Goal: Task Accomplishment & Management: Complete application form

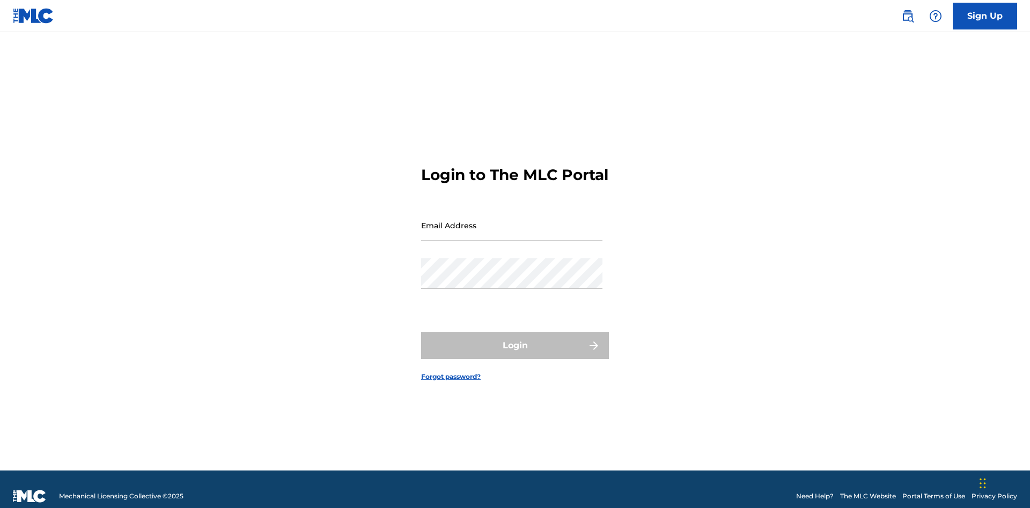
scroll to position [14, 0]
click at [512, 220] on input "Email Address" at bounding box center [511, 225] width 181 height 31
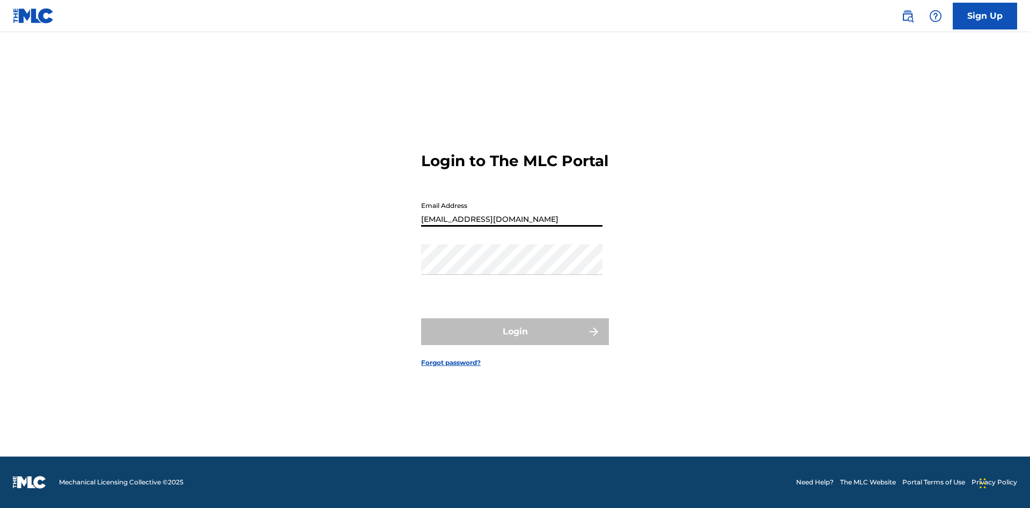
type input "[EMAIL_ADDRESS][DOMAIN_NAME]"
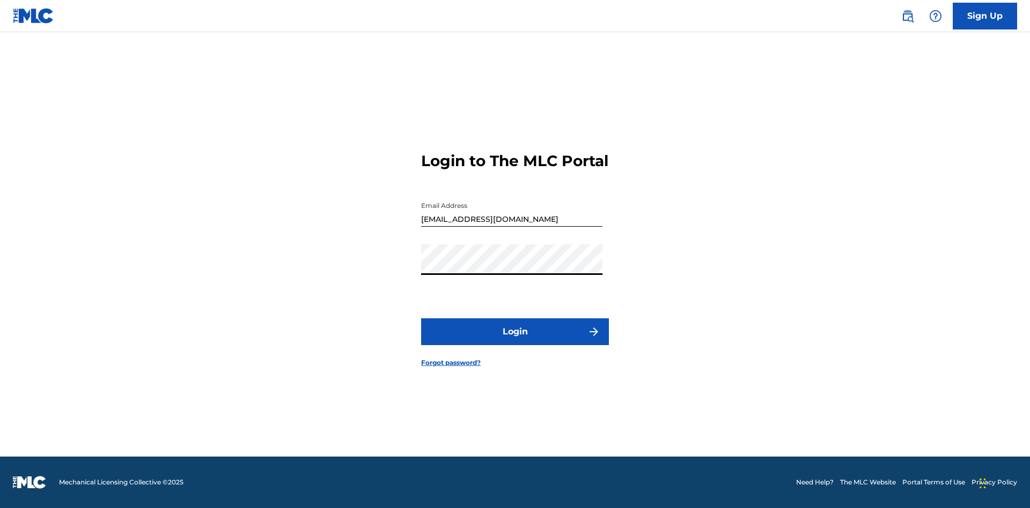
click at [515, 341] on button "Login" at bounding box center [515, 332] width 188 height 27
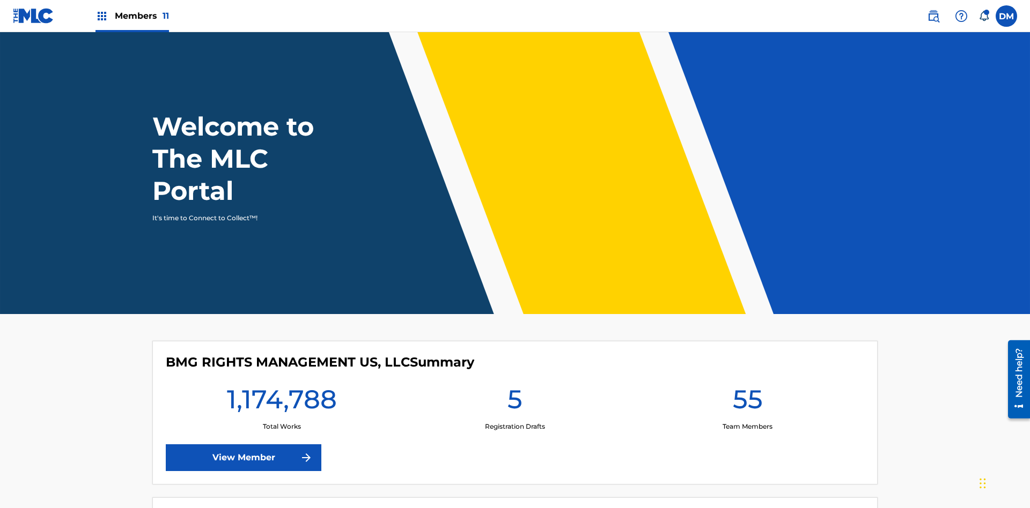
click at [132, 16] on span "Members 11" at bounding box center [142, 16] width 54 height 12
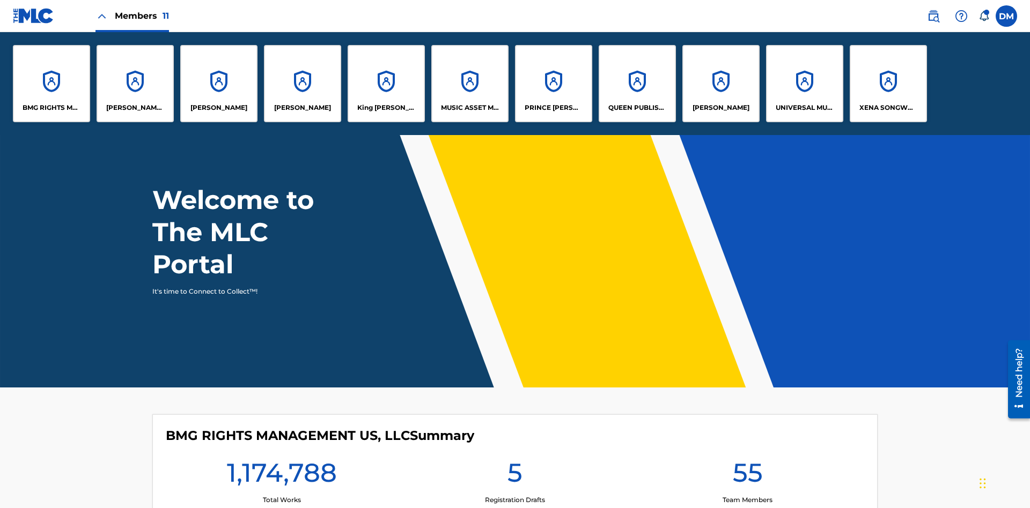
click at [720, 108] on p "RONALD MCTESTERSON" at bounding box center [720, 108] width 57 height 10
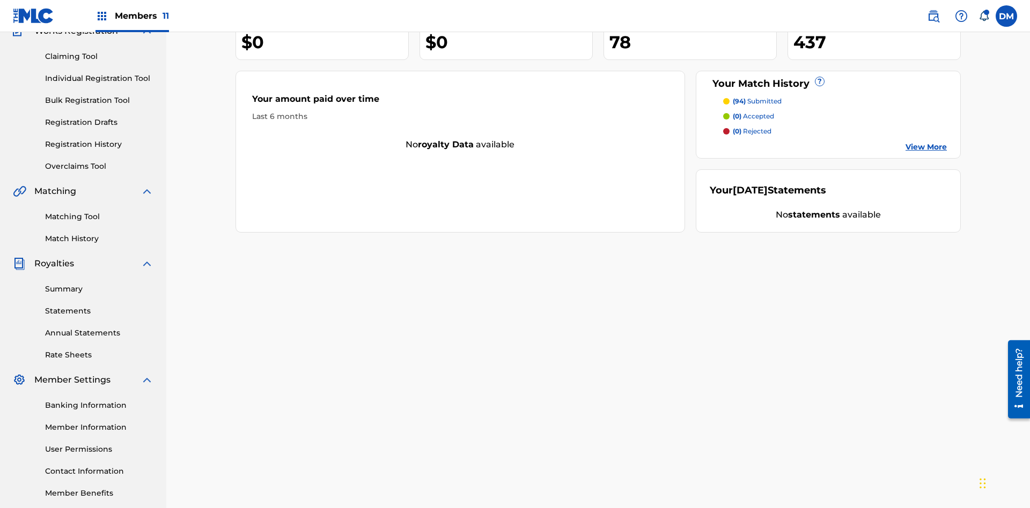
click at [99, 73] on link "Individual Registration Tool" at bounding box center [99, 78] width 108 height 11
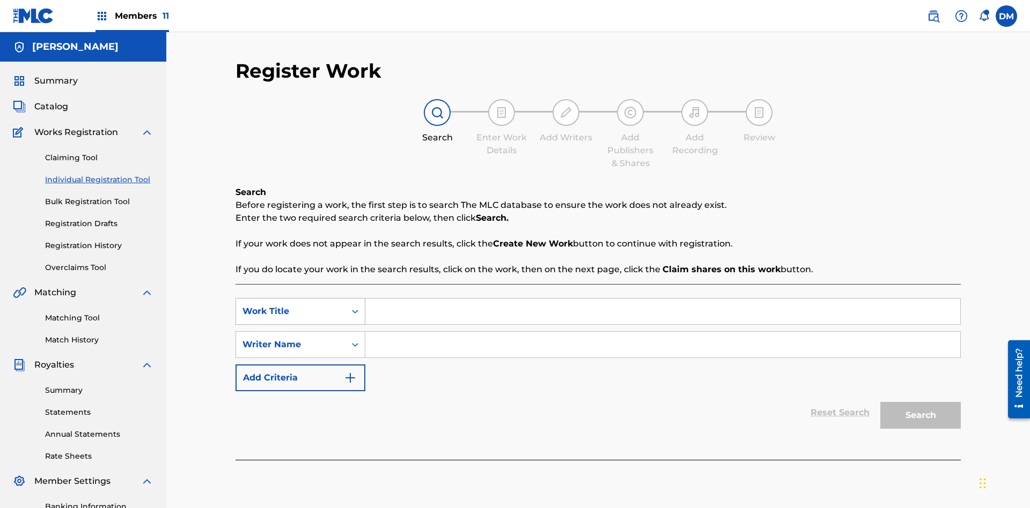
click at [291, 305] on div "Work Title" at bounding box center [290, 311] width 97 height 13
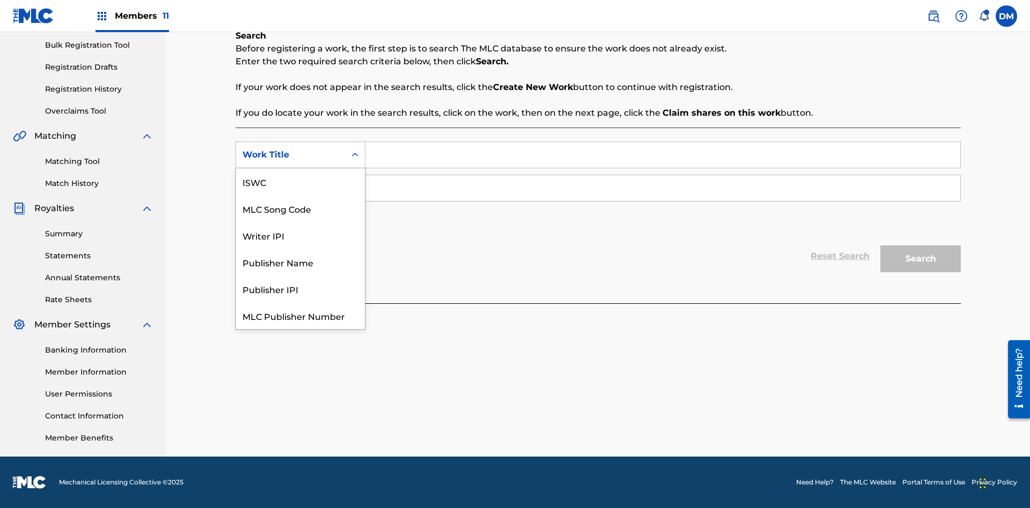
scroll to position [27, 0]
click at [300, 182] on div "MLC Song Code" at bounding box center [300, 181] width 129 height 27
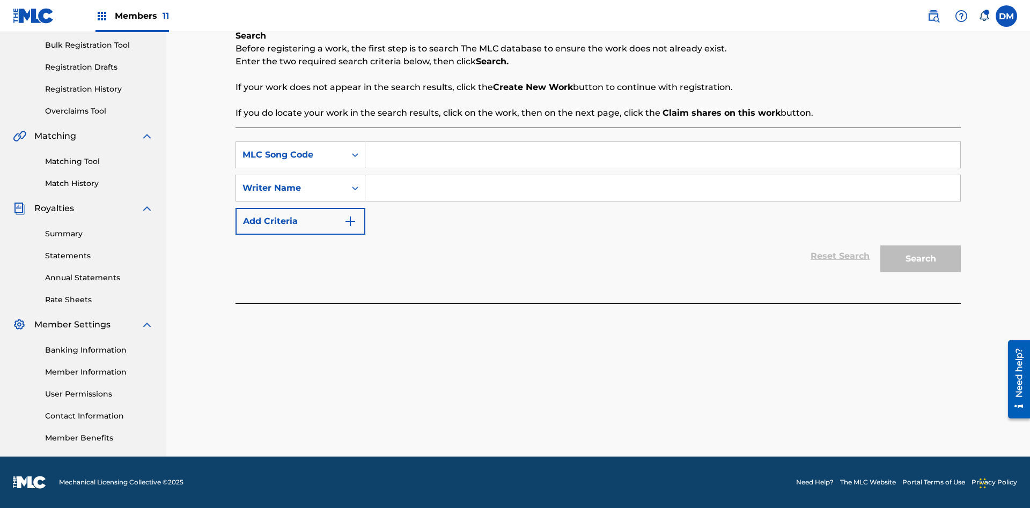
click at [662, 155] on input "Search Form" at bounding box center [662, 155] width 595 height 26
type input "MA9XWG"
click at [662, 188] on input "Search Form" at bounding box center [662, 188] width 595 height 26
type input "ALVIN DEGUZMAN"
click at [920, 259] on button "Search" at bounding box center [920, 259] width 80 height 27
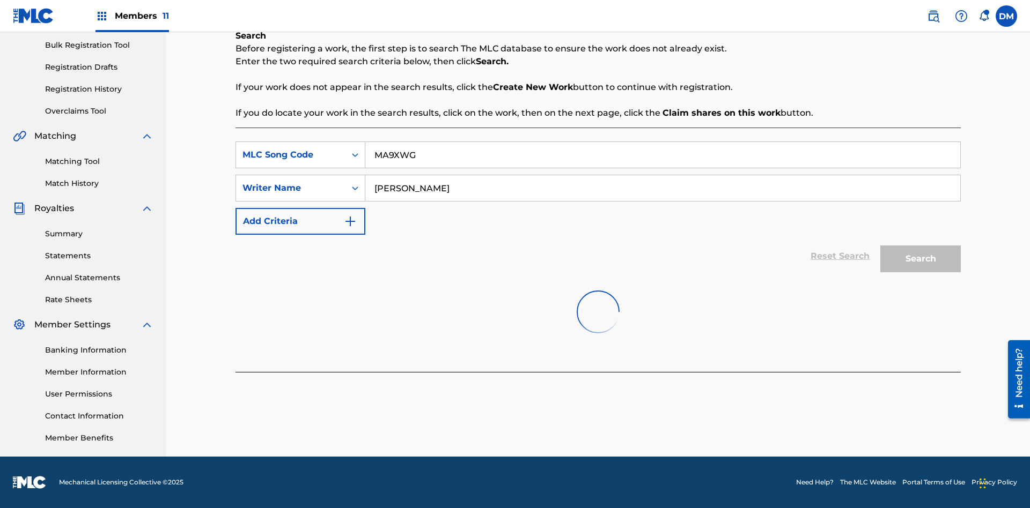
click at [920, 259] on button "Search" at bounding box center [920, 259] width 80 height 27
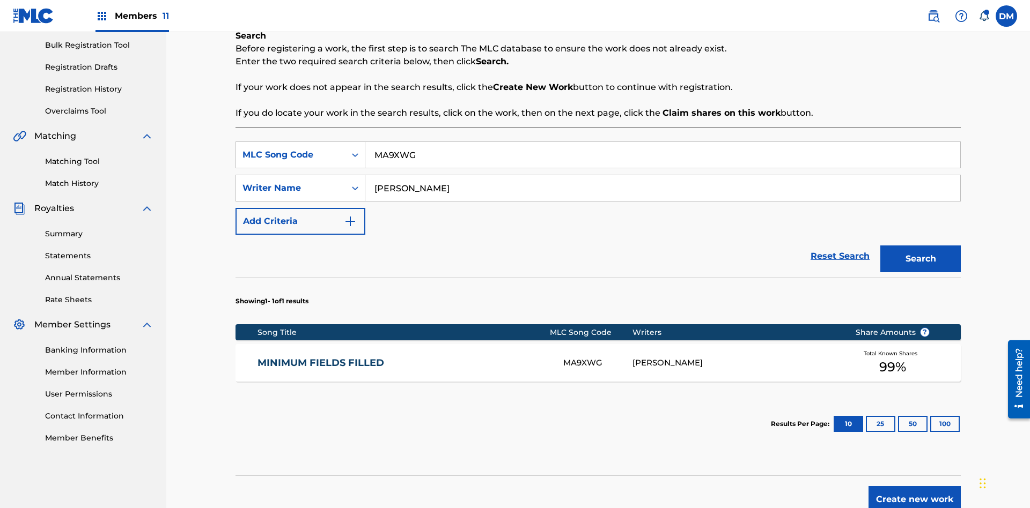
click at [597, 357] on div "MA9XWG" at bounding box center [597, 363] width 69 height 12
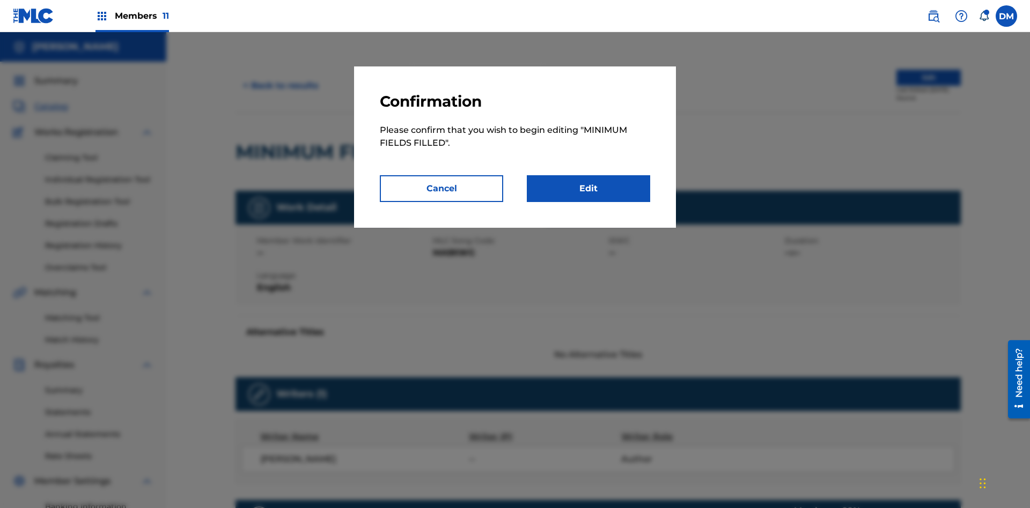
scroll to position [5, 0]
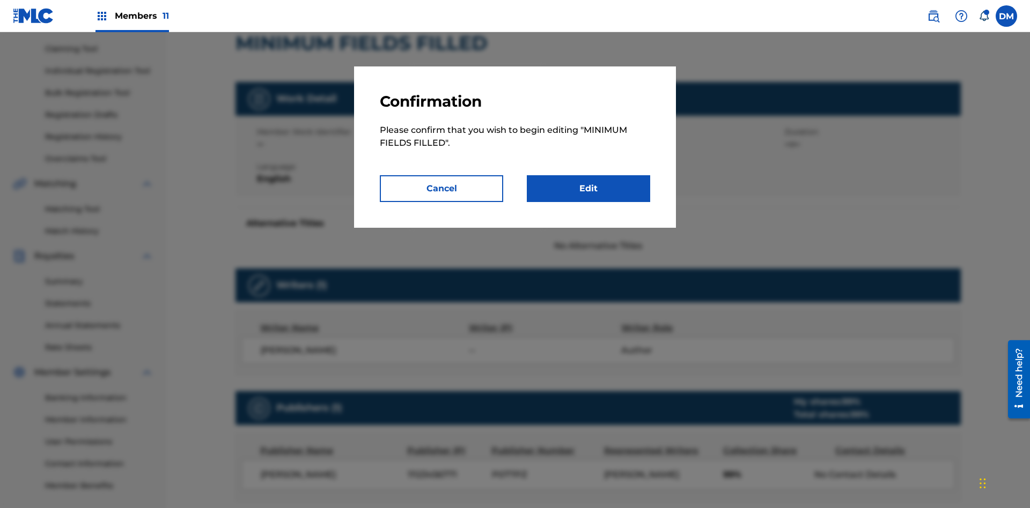
click at [588, 189] on link "Edit" at bounding box center [588, 188] width 123 height 27
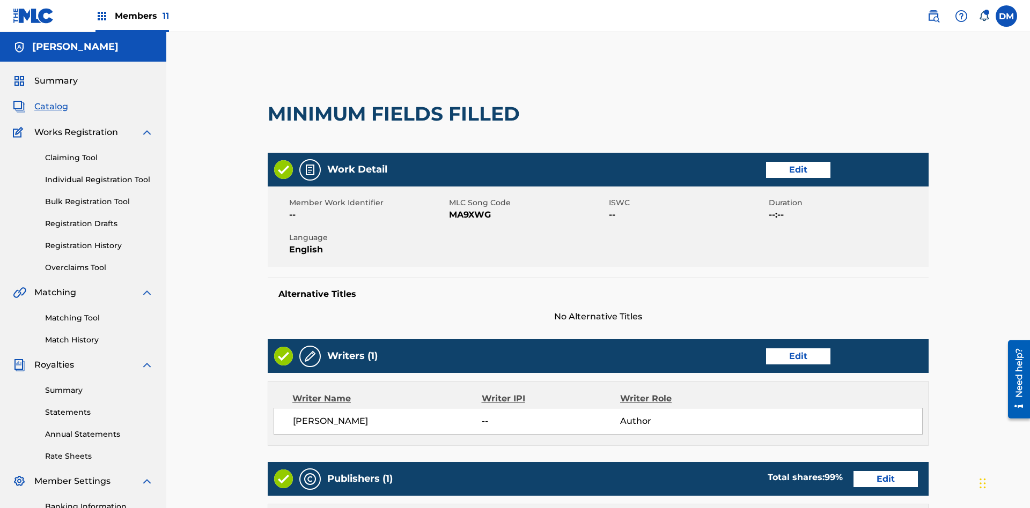
click at [766, 349] on link "Edit" at bounding box center [798, 357] width 64 height 16
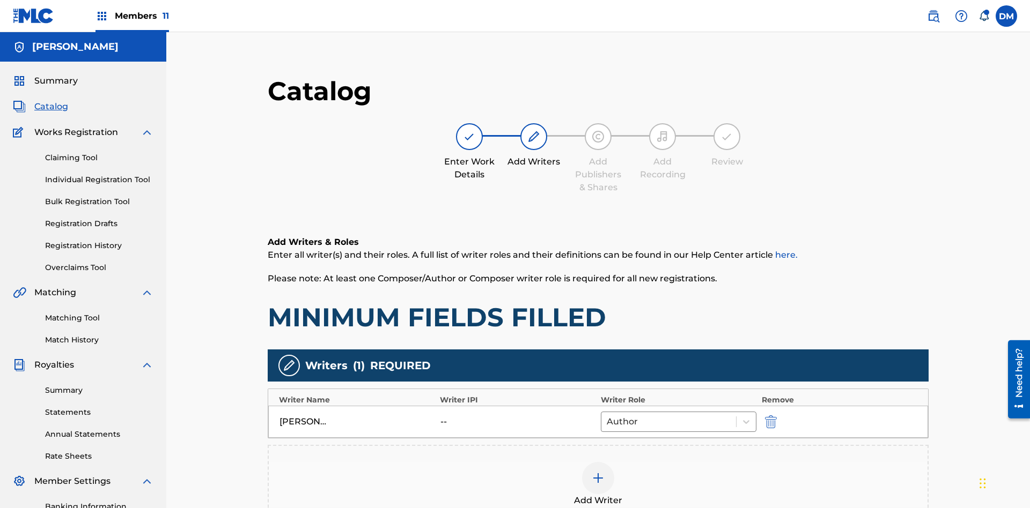
click at [765, 416] on img "submit" at bounding box center [771, 422] width 12 height 13
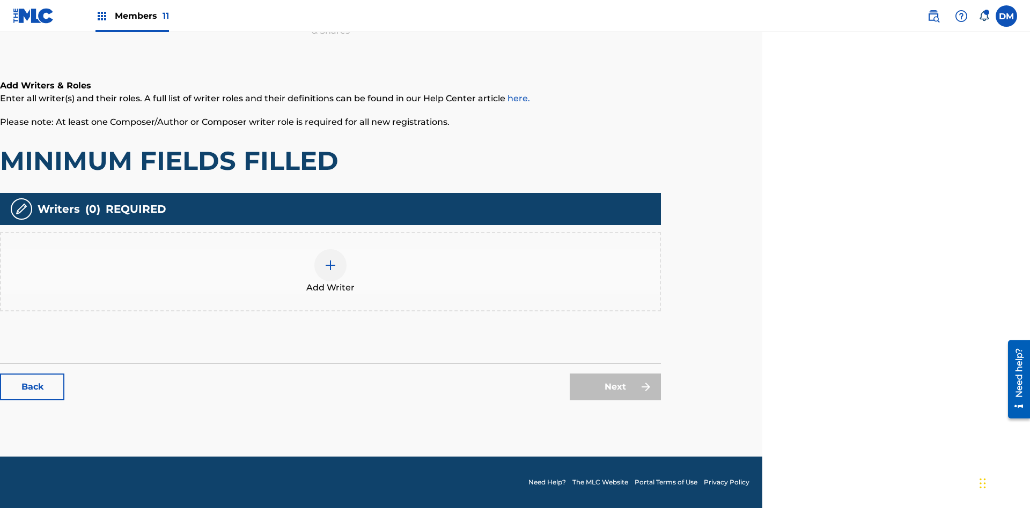
click at [330, 271] on img at bounding box center [330, 265] width 13 height 13
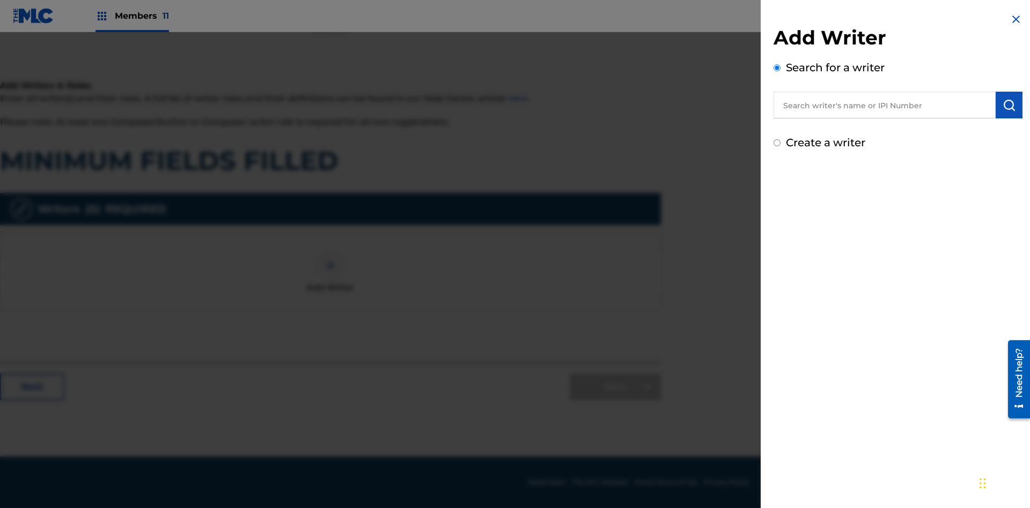
click at [884, 105] on input "text" at bounding box center [884, 105] width 222 height 27
type input "Test2025.08.18.04.40.50"
click at [1009, 105] on img "submit" at bounding box center [1008, 105] width 13 height 13
click at [777, 189] on input "Create a writer" at bounding box center [776, 188] width 7 height 7
radio input "false"
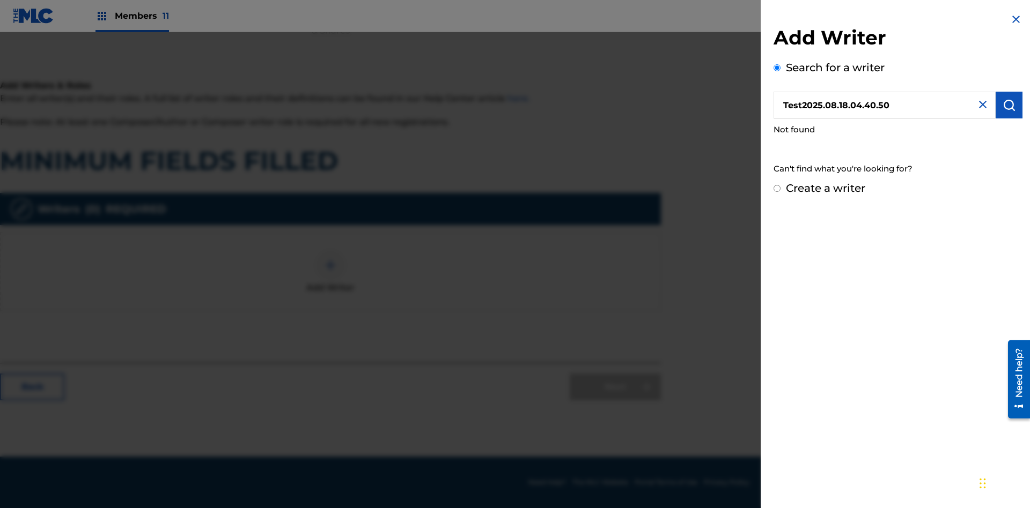
radio input "false"
radio input "true"
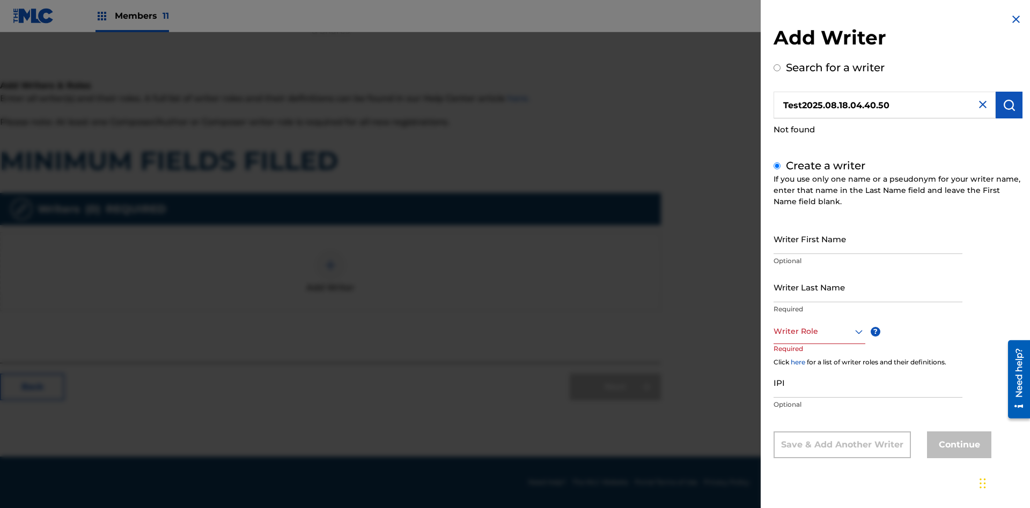
click at [868, 239] on input "Writer First Name" at bounding box center [867, 239] width 189 height 31
type input "Test2025.08.18.04.40.51"
click at [868, 287] on input "Writer Last Name" at bounding box center [867, 287] width 189 height 31
type input "Test2025.08.18.04.40.51"
click at [818, 331] on div at bounding box center [819, 331] width 92 height 13
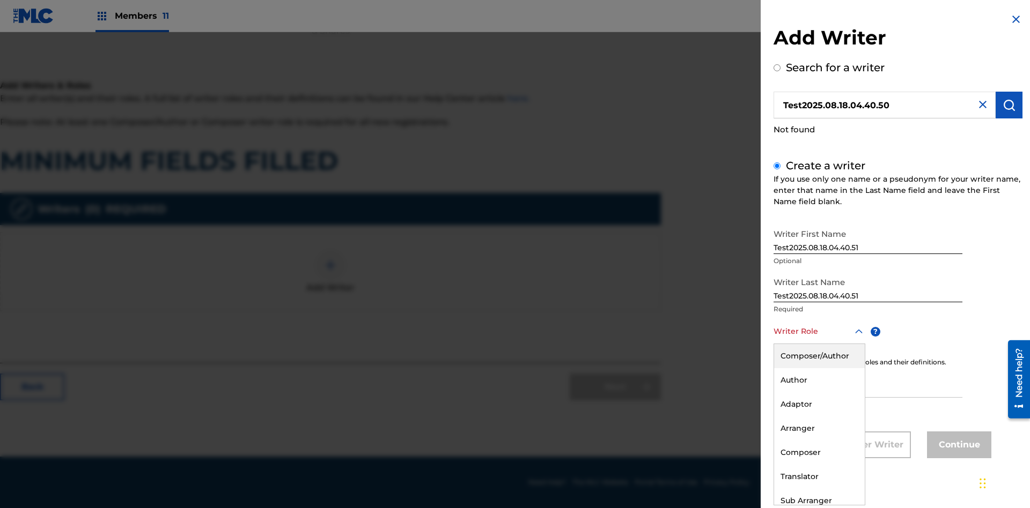
click at [818, 404] on div "Adaptor" at bounding box center [819, 405] width 91 height 24
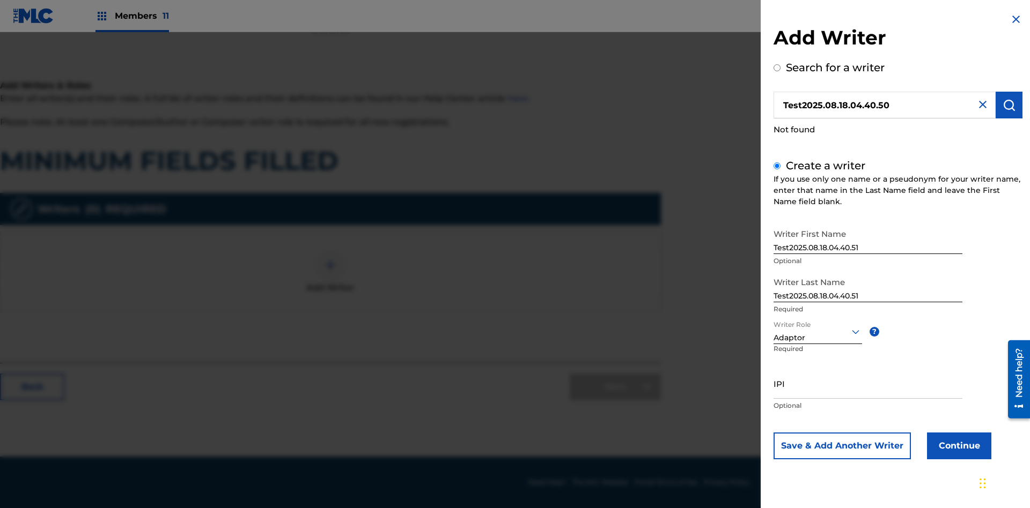
click at [868, 383] on input "IPI" at bounding box center [867, 383] width 189 height 31
click at [957, 446] on button "Continue" at bounding box center [959, 446] width 64 height 27
